Goal: Register for event/course

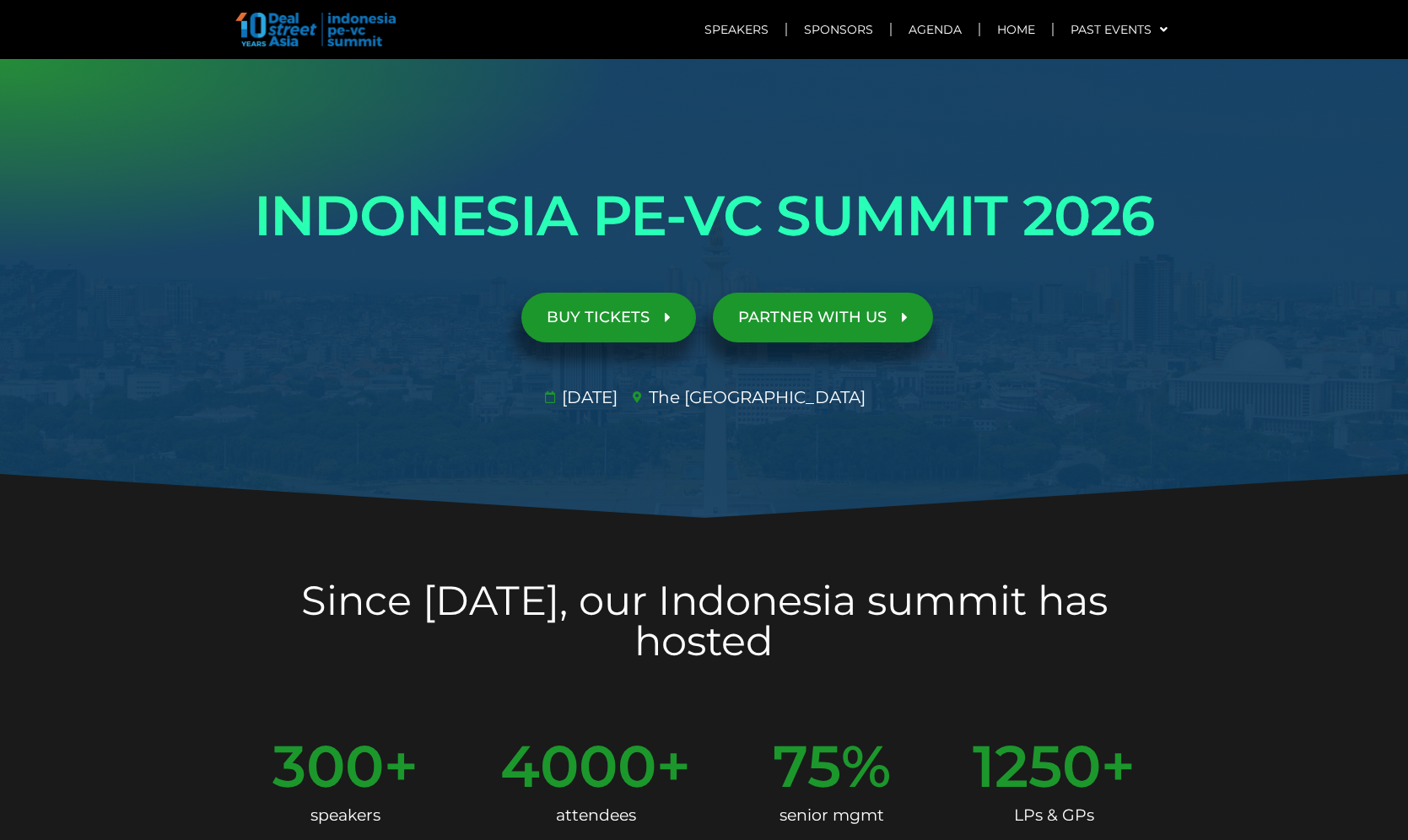
click at [635, 313] on span "BUY TICKETS" at bounding box center [597, 317] width 103 height 16
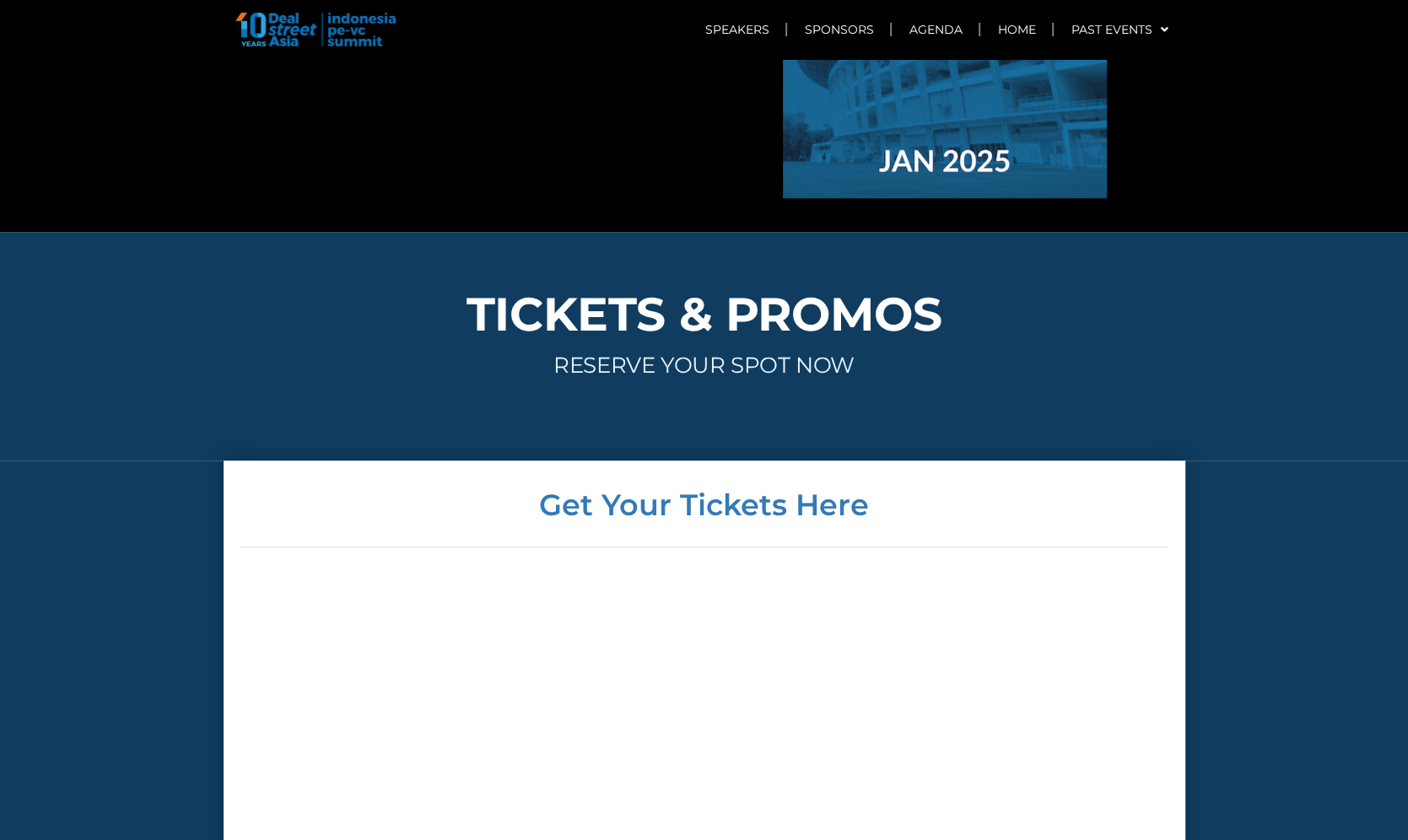
scroll to position [6794, 0]
